Goal: Share content

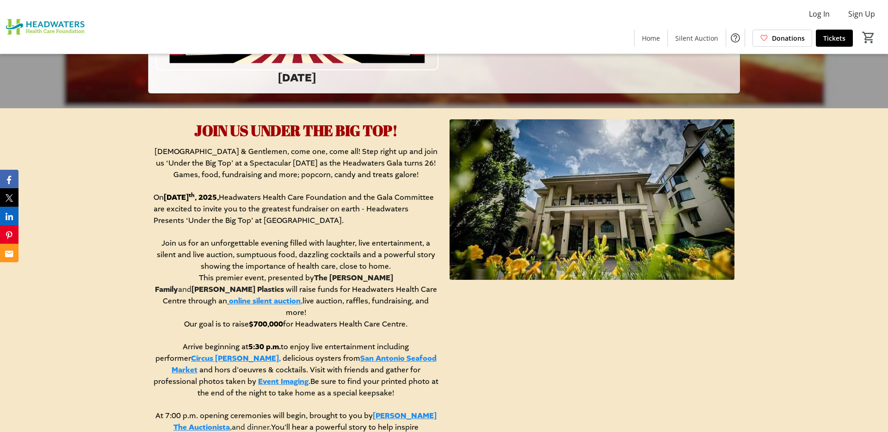
scroll to position [336, 0]
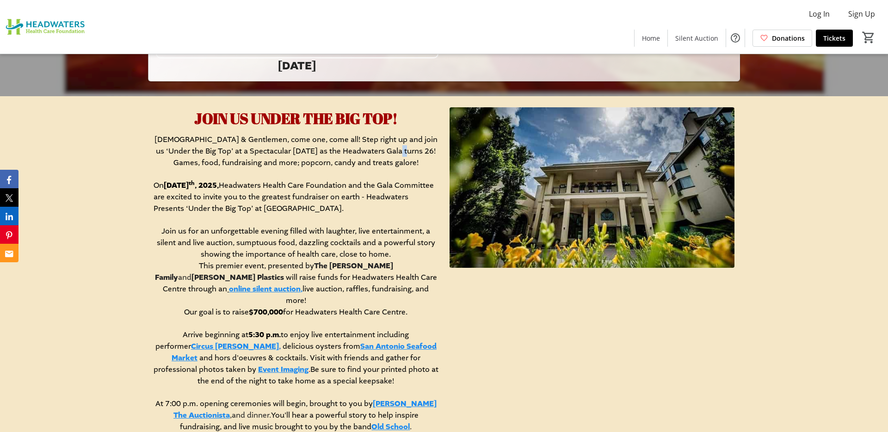
drag, startPoint x: 382, startPoint y: 146, endPoint x: 387, endPoint y: 153, distance: 8.7
click at [387, 153] on span "[DEMOGRAPHIC_DATA] & Gentlemen, come one, come all! Step right up and join us ‘…" at bounding box center [295, 151] width 283 height 33
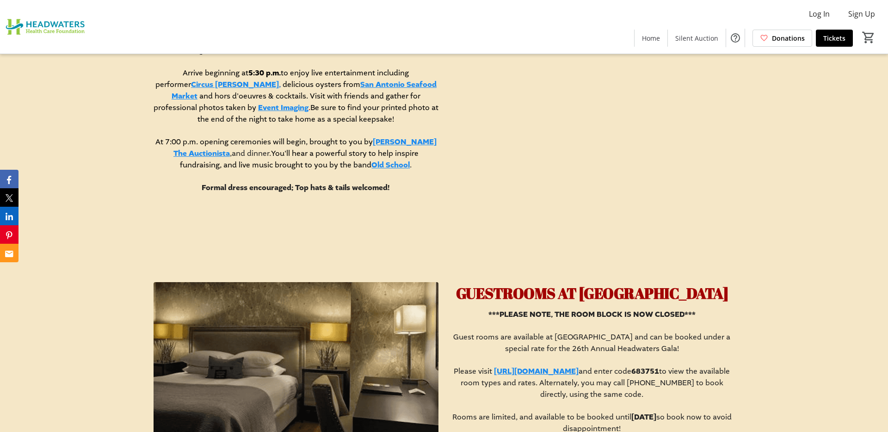
scroll to position [598, 0]
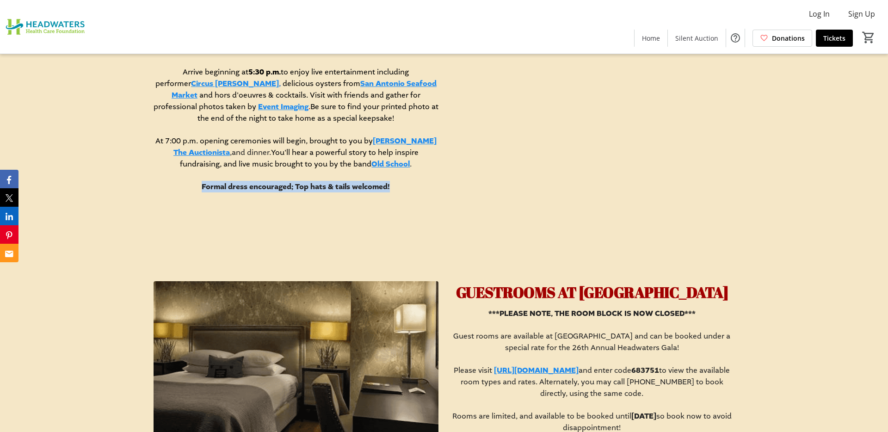
drag, startPoint x: 203, startPoint y: 175, endPoint x: 398, endPoint y: 168, distance: 194.8
click at [398, 168] on div "[DEMOGRAPHIC_DATA] & Gentlemen, come one, come all! Step right up and join us ‘…" at bounding box center [296, 65] width 285 height 388
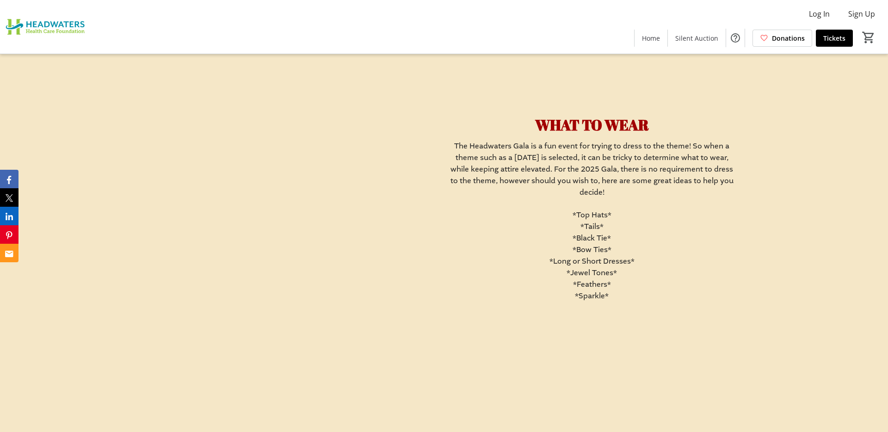
scroll to position [2154, 0]
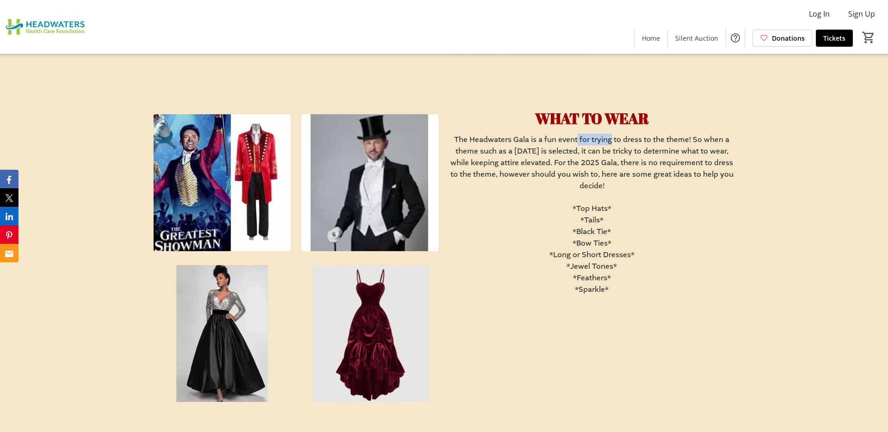
drag, startPoint x: 577, startPoint y: 140, endPoint x: 610, endPoint y: 140, distance: 33.3
click at [610, 140] on span "The Headwaters Gala is a fun event for trying to dress to the theme! So when a …" at bounding box center [591, 163] width 283 height 56
drag, startPoint x: 471, startPoint y: 156, endPoint x: 598, endPoint y: 155, distance: 126.7
click at [598, 155] on span "The Headwaters Gala is a fun event for trying to dress to the theme! So when a …" at bounding box center [591, 163] width 283 height 56
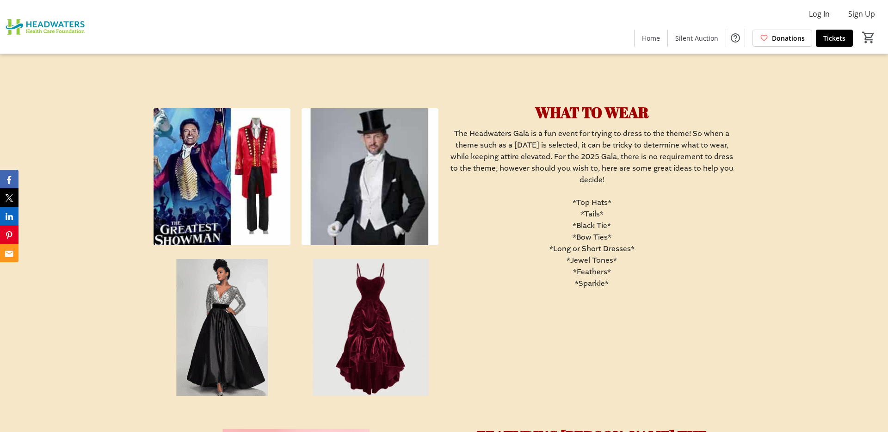
scroll to position [2162, 0]
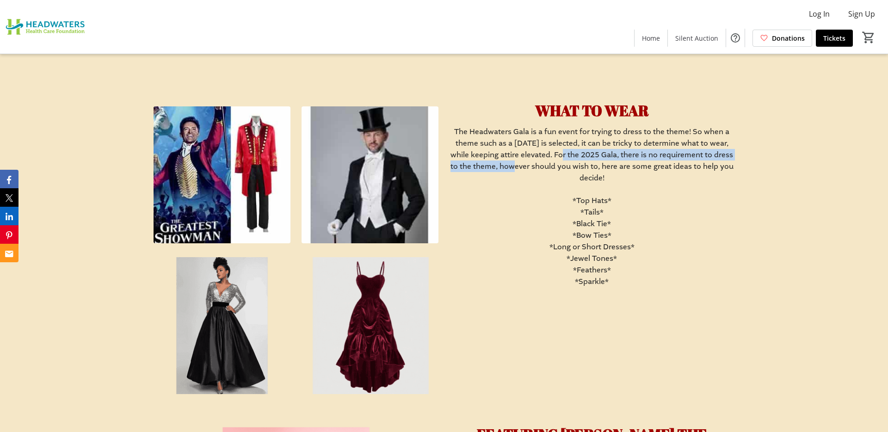
drag, startPoint x: 554, startPoint y: 153, endPoint x: 505, endPoint y: 167, distance: 51.5
click at [505, 167] on span "The Headwaters Gala is a fun event for trying to dress to the theme! So when a …" at bounding box center [591, 155] width 283 height 56
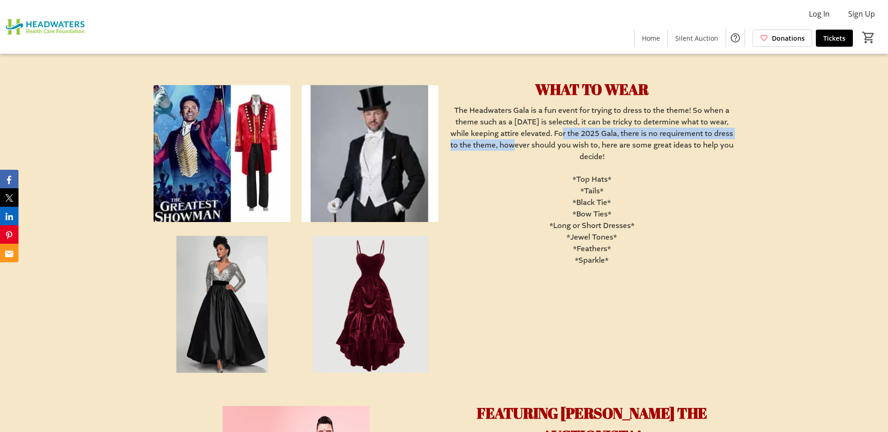
scroll to position [2185, 0]
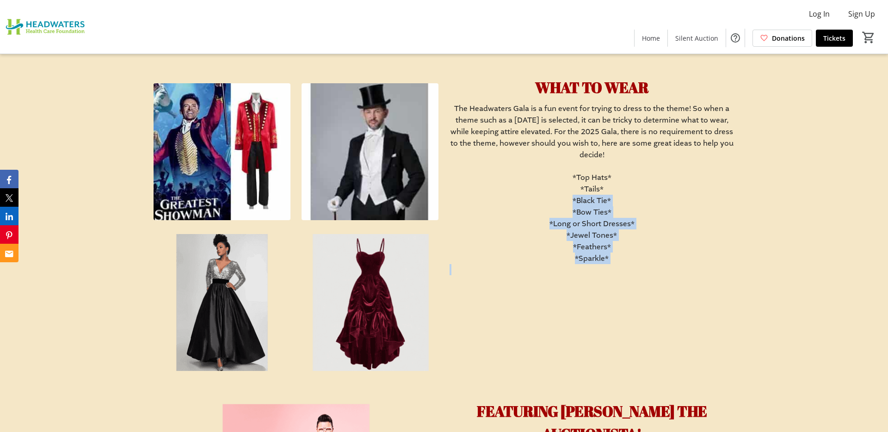
drag, startPoint x: 574, startPoint y: 203, endPoint x: 599, endPoint y: 271, distance: 72.0
click at [599, 271] on div "The Headwaters Gala is a fun event for trying to dress to the theme! So when a …" at bounding box center [591, 195] width 285 height 184
click at [631, 269] on p at bounding box center [591, 269] width 285 height 11
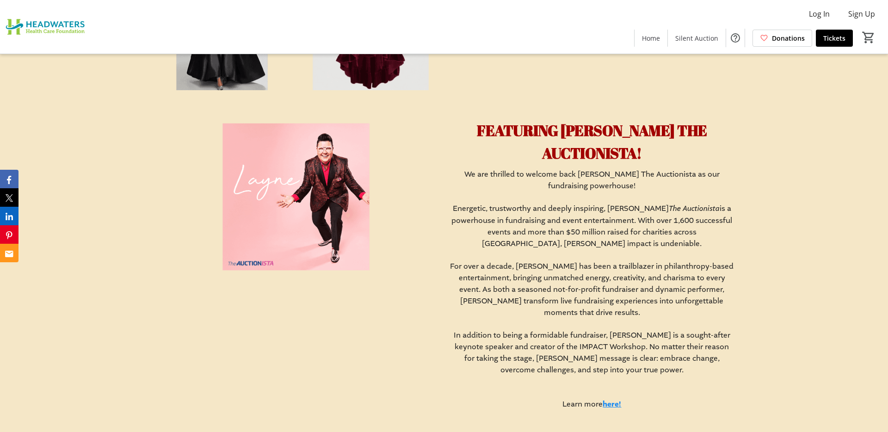
scroll to position [2467, 0]
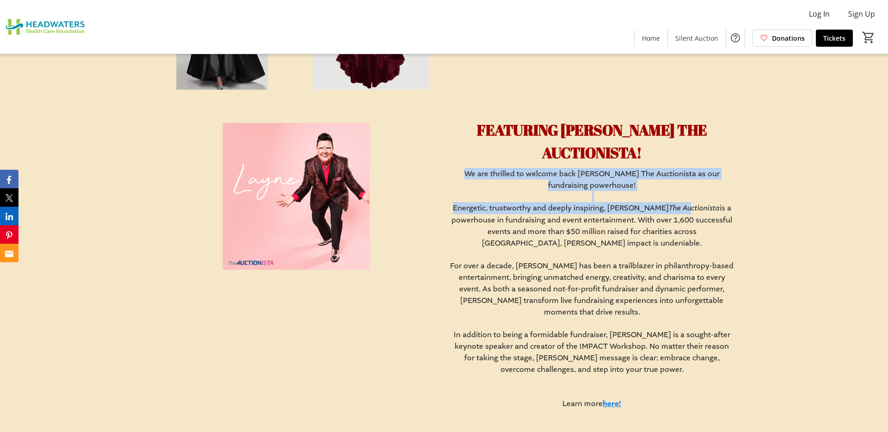
drag, startPoint x: 466, startPoint y: 154, endPoint x: 671, endPoint y: 182, distance: 207.7
click at [672, 185] on div "We are thrilled to welcome back [PERSON_NAME] The Auctionista as our fundraisin…" at bounding box center [591, 288] width 285 height 241
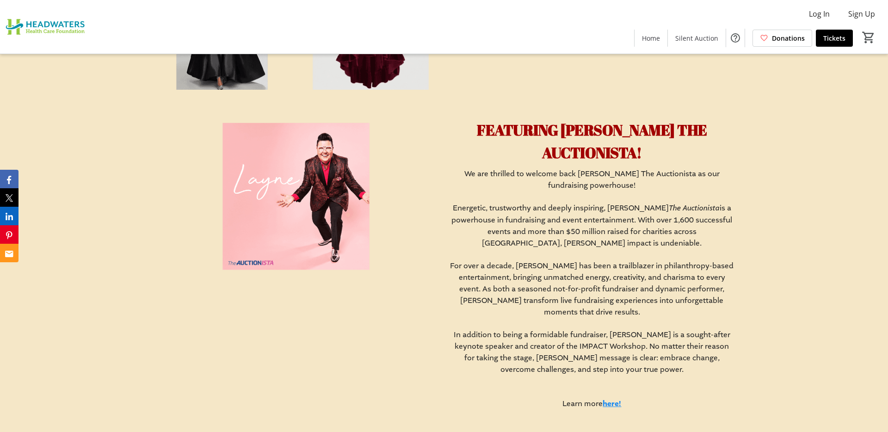
click at [659, 203] on span "is a powerhouse in fundraising and event entertainment. With over 1,600 success…" at bounding box center [591, 225] width 281 height 45
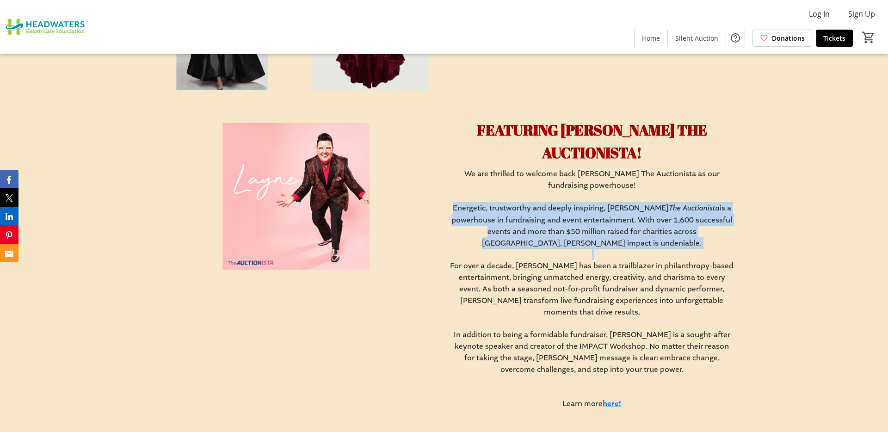
click at [659, 203] on span "is a powerhouse in fundraising and event entertainment. With over 1,600 success…" at bounding box center [591, 225] width 281 height 45
click at [612, 399] on link "here!" at bounding box center [612, 404] width 18 height 10
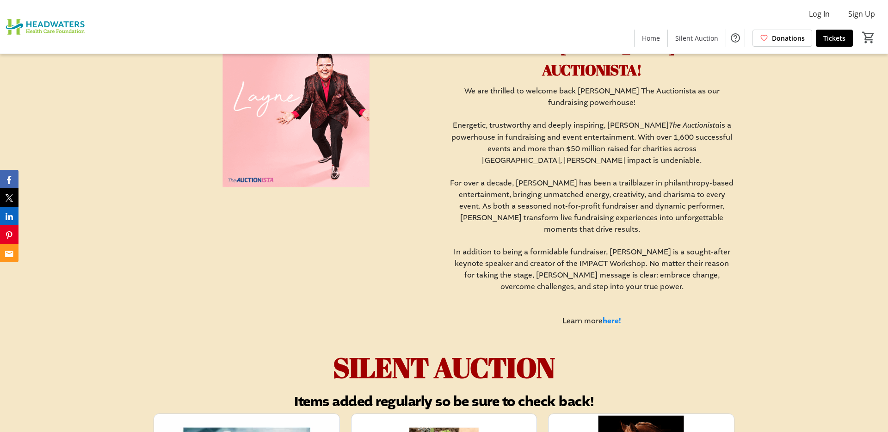
click at [536, 260] on p "In addition to being a formidable fundraiser, [PERSON_NAME] is a sought-after k…" at bounding box center [591, 269] width 285 height 46
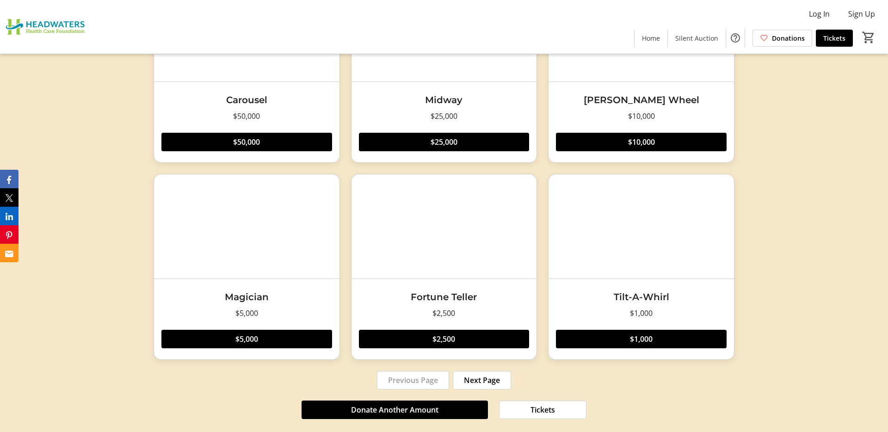
scroll to position [3597, 0]
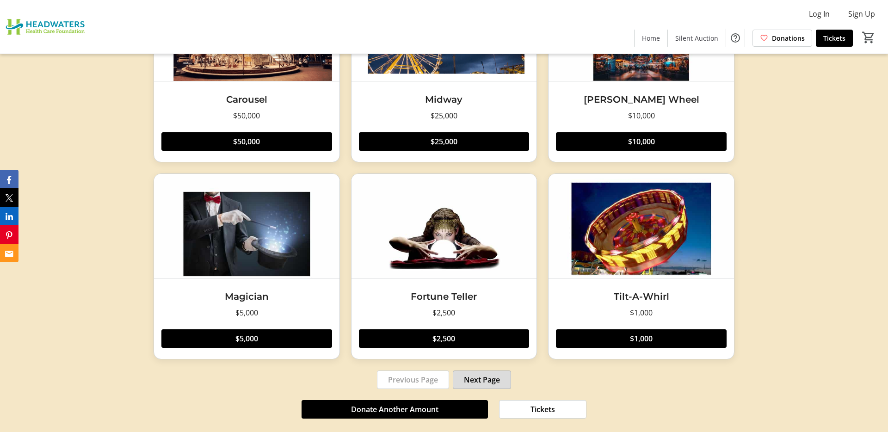
click at [498, 369] on span at bounding box center [481, 380] width 57 height 22
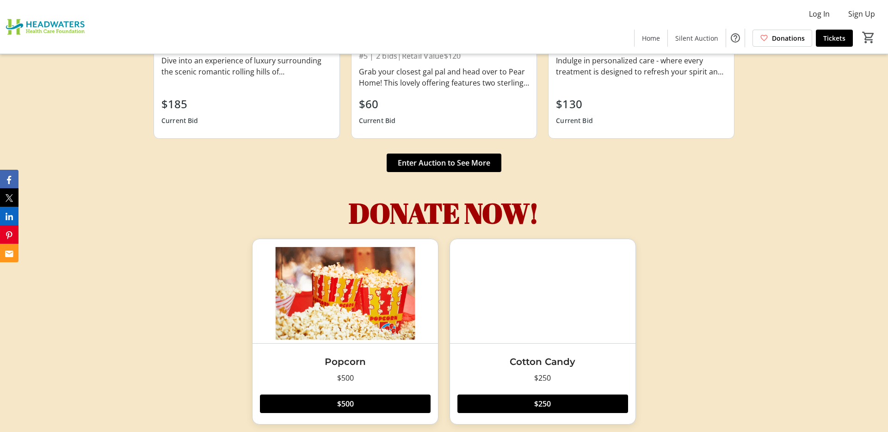
scroll to position [3335, 0]
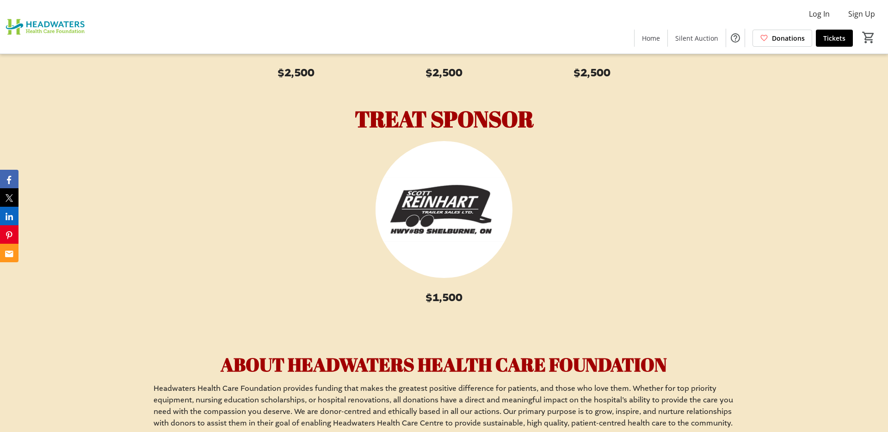
scroll to position [5520, 0]
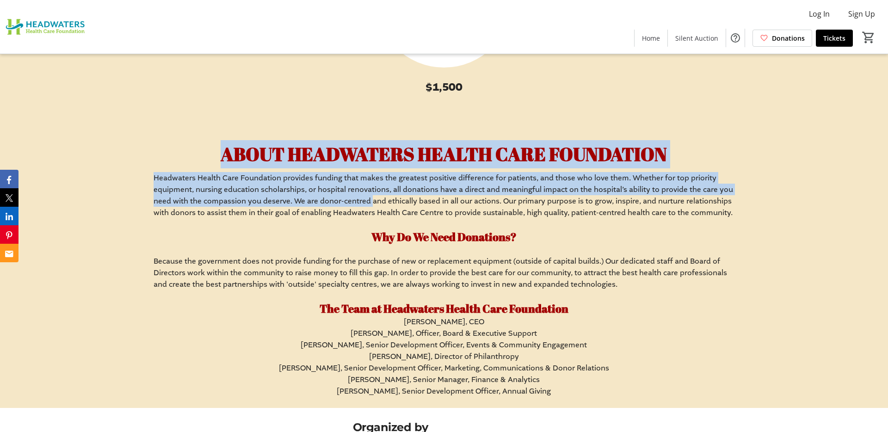
drag, startPoint x: 212, startPoint y: 134, endPoint x: 366, endPoint y: 182, distance: 160.7
click at [369, 183] on div "ABOUT HEADWATERS HEALTH CARE FOUNDATION Headwaters Health Care Foundation provi…" at bounding box center [444, 268] width 581 height 257
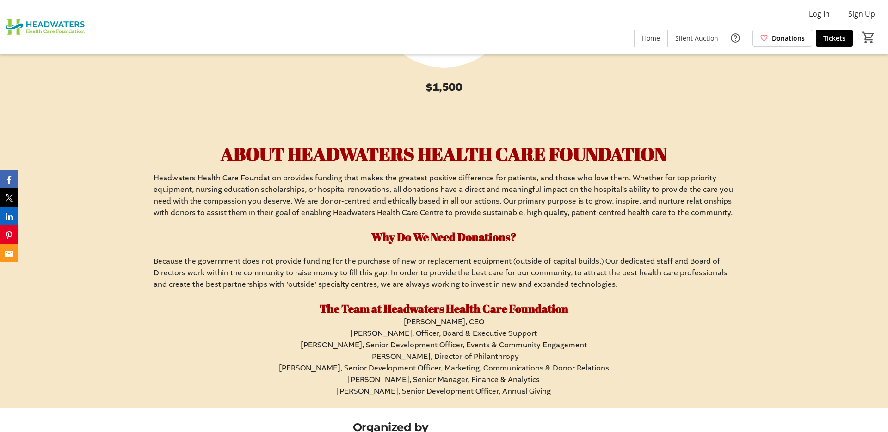
click at [366, 182] on span "Headwaters Health Care Foundation provides funding that makes the greatest posi…" at bounding box center [443, 195] width 579 height 44
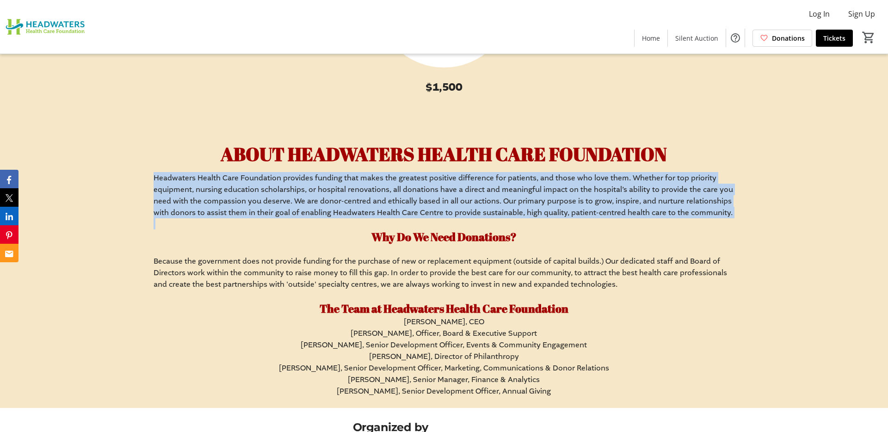
click at [366, 182] on span "Headwaters Health Care Foundation provides funding that makes the greatest posi…" at bounding box center [443, 195] width 579 height 44
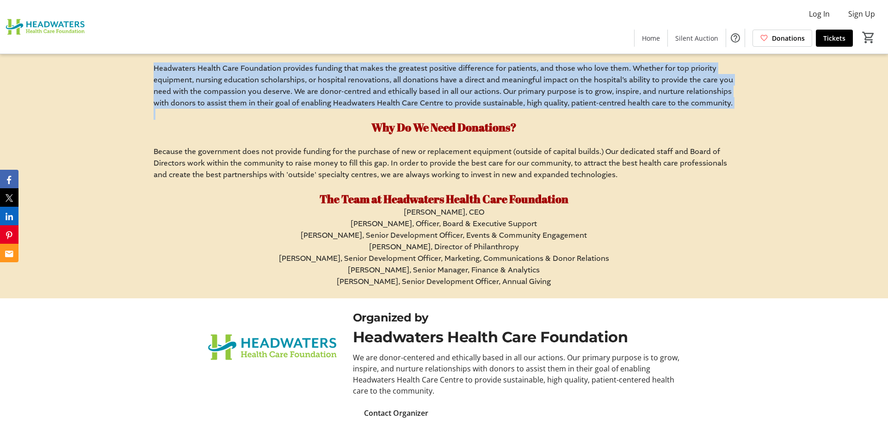
scroll to position [5635, 0]
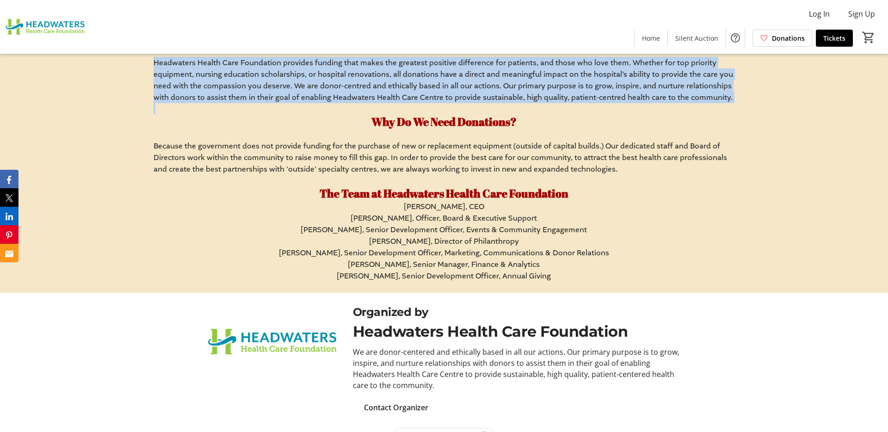
click at [318, 141] on span "Because the government does not provide funding for the purchase of new or repl…" at bounding box center [440, 157] width 573 height 33
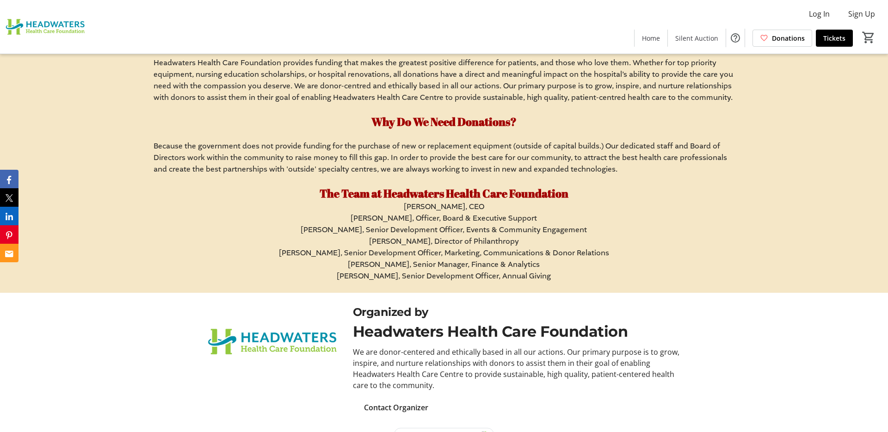
click at [318, 141] on span "Because the government does not provide funding for the purchase of new or repl…" at bounding box center [440, 157] width 573 height 33
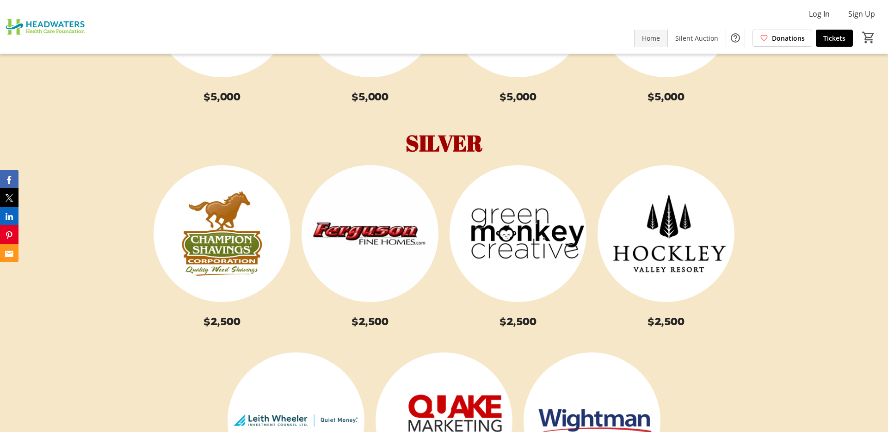
click at [653, 42] on span "Home" at bounding box center [651, 38] width 18 height 10
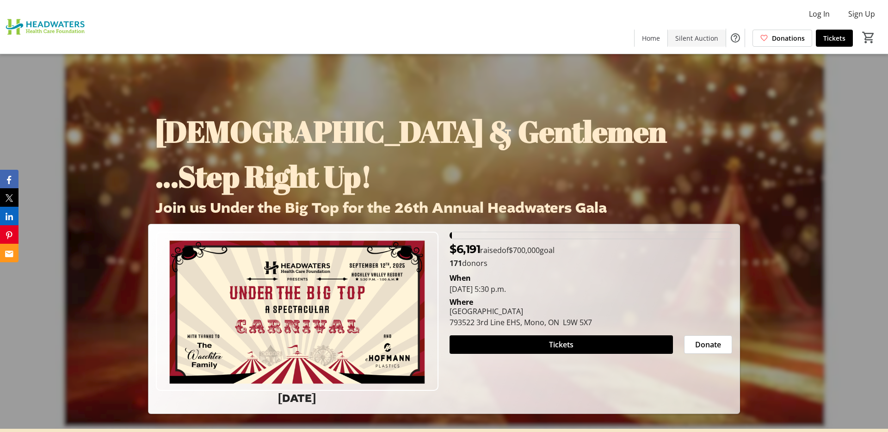
scroll to position [0, 0]
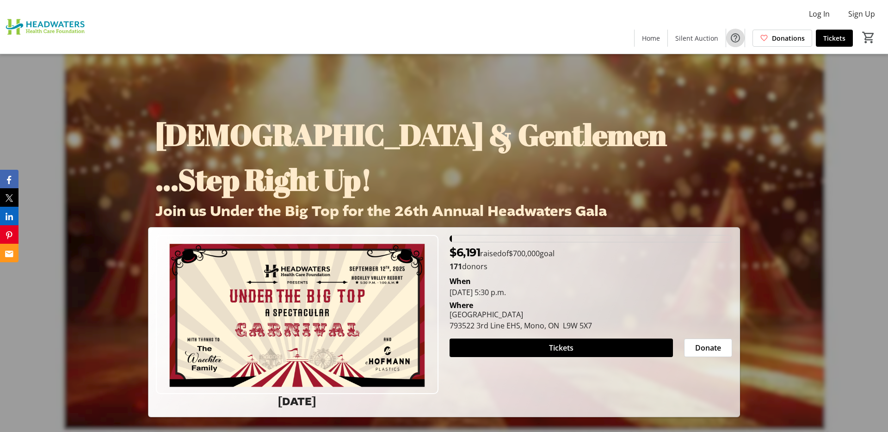
click at [735, 37] on mat-icon "Help" at bounding box center [735, 37] width 11 height 11
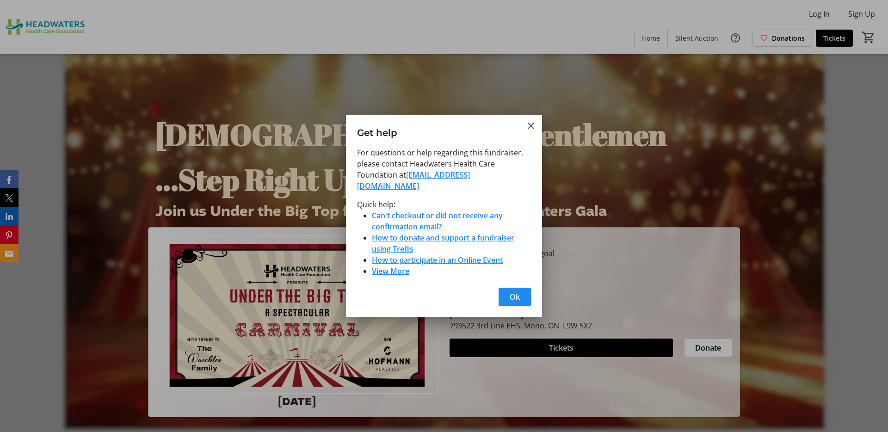
click at [521, 144] on h3 "Get help" at bounding box center [444, 131] width 196 height 32
click at [529, 123] on h3 "Get help" at bounding box center [444, 131] width 196 height 32
click at [529, 131] on mat-icon "Close" at bounding box center [530, 125] width 11 height 11
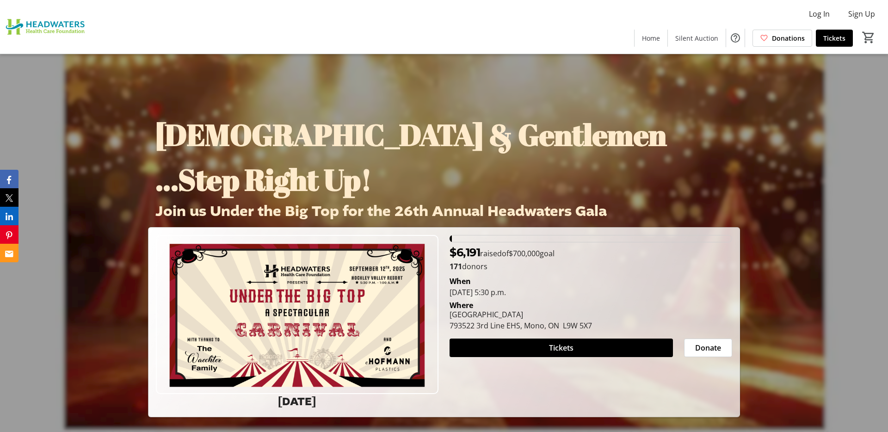
click at [82, 32] on img at bounding box center [47, 27] width 82 height 46
click at [53, 29] on img at bounding box center [47, 27] width 82 height 46
click at [21, 26] on img at bounding box center [47, 27] width 82 height 46
click at [23, 26] on img at bounding box center [47, 27] width 82 height 46
click at [9, 178] on icon "Facebook" at bounding box center [11, 180] width 4 height 8
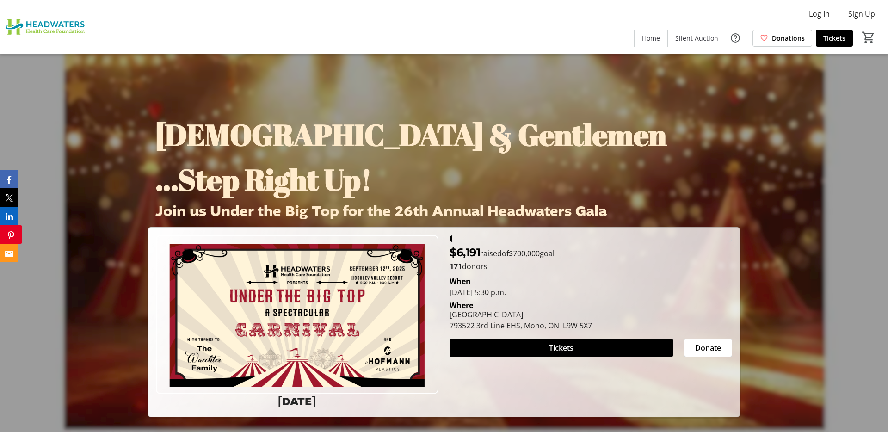
click at [9, 240] on button "Pinterest" at bounding box center [11, 234] width 22 height 18
click at [6, 214] on button "LinkedIn" at bounding box center [11, 216] width 22 height 18
